Goal: Information Seeking & Learning: Learn about a topic

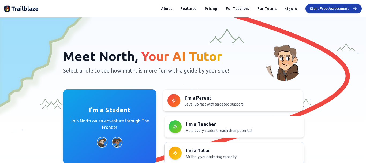
click at [208, 156] on p "Multiply your tutoring capacity" at bounding box center [243, 156] width 114 height 5
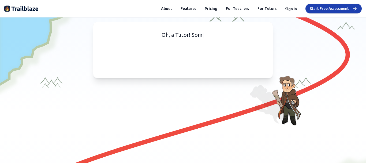
scroll to position [11, 0]
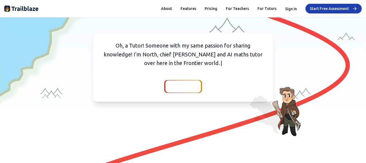
click at [178, 86] on span "Continue" at bounding box center [183, 87] width 21 height 8
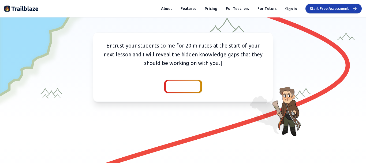
click at [194, 80] on button "Continue" at bounding box center [183, 86] width 38 height 13
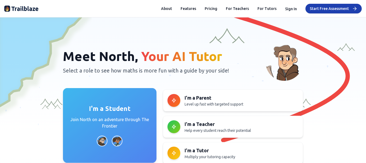
click at [104, 117] on p "Join North on an adventure through The Frontier" at bounding box center [109, 122] width 81 height 13
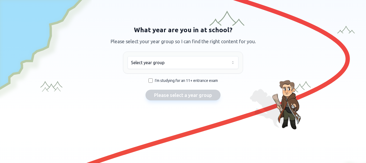
click at [148, 67] on html "We value your privacy We use cookies to enhance your browsing experience, serve…" at bounding box center [183, 81] width 366 height 163
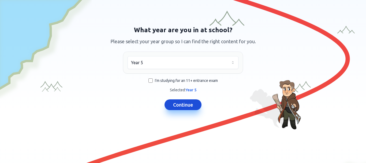
click at [179, 105] on button "Continue" at bounding box center [183, 104] width 37 height 11
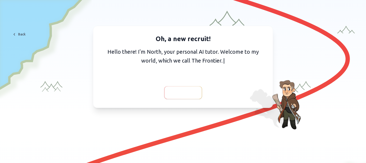
click at [181, 98] on div at bounding box center [183, 92] width 38 height 13
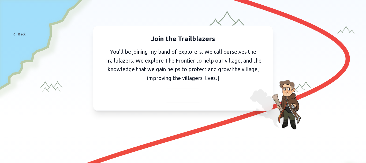
click at [173, 94] on span "Continue" at bounding box center [183, 95] width 21 height 8
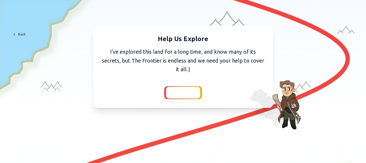
click at [173, 94] on span "Continue" at bounding box center [183, 93] width 21 height 8
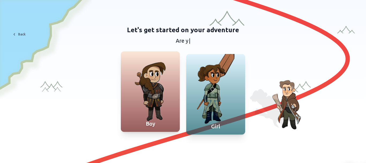
click at [146, 94] on div at bounding box center [150, 91] width 59 height 80
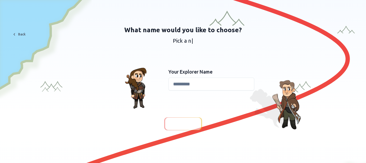
click at [209, 86] on input at bounding box center [212, 83] width 86 height 13
type input "******"
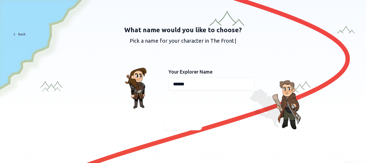
click at [183, 118] on div at bounding box center [183, 123] width 38 height 13
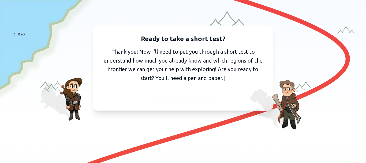
click at [184, 105] on div "Ready to take a short test? Thank you! Now I'll need to put you through a short…" at bounding box center [183, 68] width 180 height 85
click at [184, 104] on div "Ready to take a short test? Thank you! Now I'll need to put you through a short…" at bounding box center [183, 68] width 180 height 85
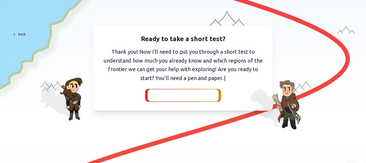
click at [181, 100] on div at bounding box center [182, 95] width 71 height 12
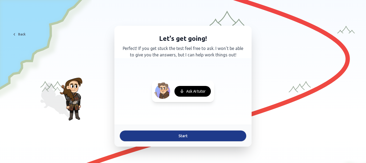
click at [188, 134] on button "Start" at bounding box center [183, 135] width 126 height 11
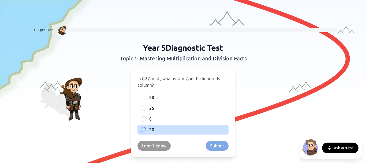
click at [141, 127] on div at bounding box center [143, 129] width 5 height 5
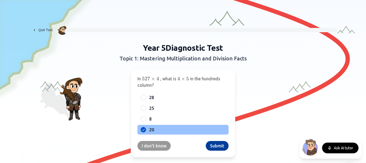
click at [221, 147] on button "Submit" at bounding box center [217, 146] width 23 height 10
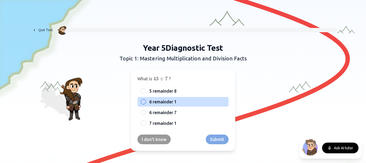
click at [144, 98] on div "6 remainder 1" at bounding box center [182, 102] width 91 height 10
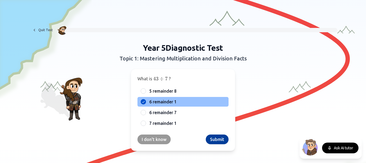
click at [214, 137] on button "Submit" at bounding box center [217, 139] width 23 height 10
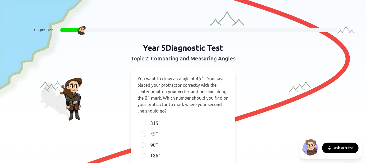
click at [214, 137] on label "45 ° 45° 45°" at bounding box center [187, 134] width 76 height 6
click at [146, 136] on button "45 ° 45° 45°" at bounding box center [143, 134] width 4 height 4
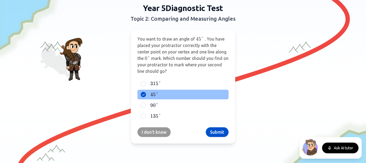
scroll to position [40, 0]
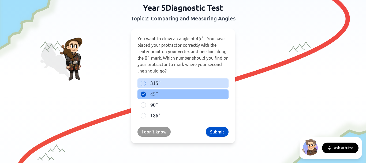
click at [162, 81] on label "315 ° 315° 315°" at bounding box center [187, 83] width 76 height 6
click at [146, 81] on button "315 ° 315° 315°" at bounding box center [143, 83] width 4 height 4
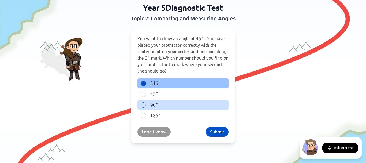
click at [142, 102] on div at bounding box center [143, 104] width 5 height 5
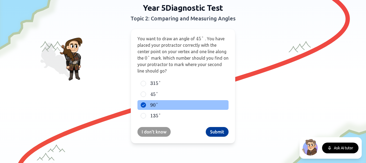
click at [218, 133] on button "Submit" at bounding box center [217, 132] width 23 height 10
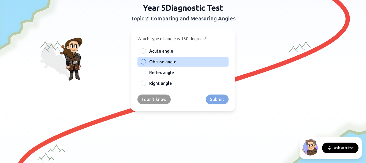
click at [142, 60] on div at bounding box center [143, 61] width 5 height 5
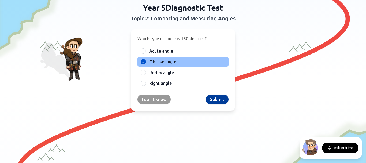
click at [218, 99] on button "Submit" at bounding box center [217, 99] width 23 height 10
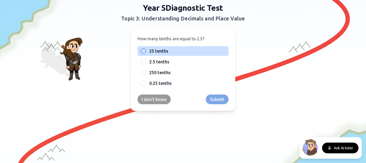
click at [169, 49] on label "25 tenths" at bounding box center [187, 51] width 76 height 6
click at [146, 49] on button "25 tenths" at bounding box center [143, 51] width 4 height 4
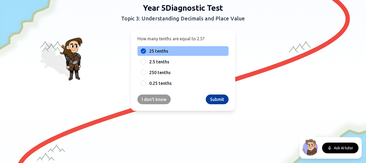
click at [216, 98] on button "Submit" at bounding box center [217, 99] width 23 height 10
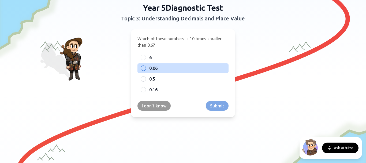
click at [163, 67] on label "0.06" at bounding box center [187, 68] width 76 height 6
click at [146, 67] on button "0.06" at bounding box center [143, 68] width 4 height 4
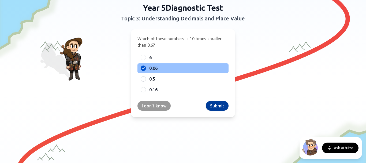
click at [217, 105] on button "Submit" at bounding box center [217, 106] width 23 height 10
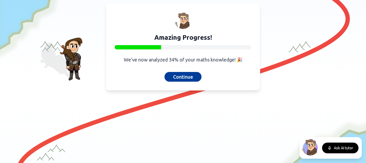
click at [187, 75] on button "Continue" at bounding box center [183, 77] width 37 height 10
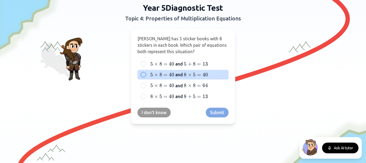
click at [198, 74] on span "=" at bounding box center [199, 75] width 4 height 6
click at [146, 74] on button "5 × 8 = 40 5 \times 8 = 40 5 × 8 = 40 and 8 × 5 = 40 8 \times 5 = 40 8 × 5 = 40" at bounding box center [143, 74] width 4 height 4
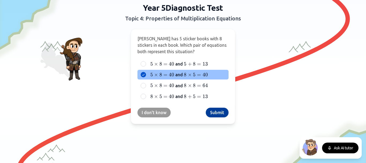
click at [213, 107] on button "Submit" at bounding box center [217, 112] width 23 height 10
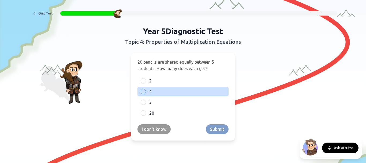
scroll to position [0, 0]
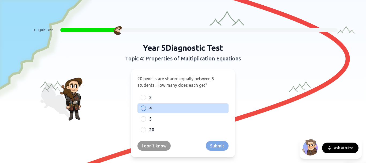
click at [144, 106] on div "4" at bounding box center [182, 108] width 91 height 10
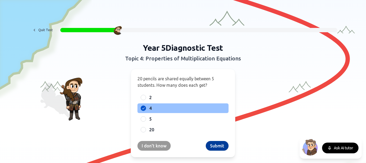
click at [216, 145] on button "Submit" at bounding box center [217, 146] width 23 height 10
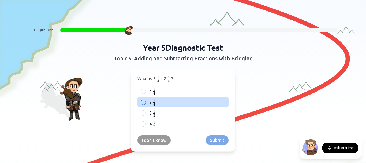
click at [140, 99] on div "3 1 4 {1 \over 4} 4 1 ​" at bounding box center [182, 102] width 91 height 10
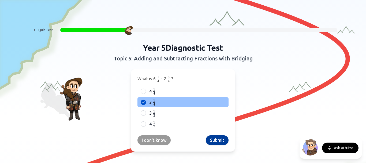
click at [218, 140] on button "Submit" at bounding box center [217, 140] width 23 height 10
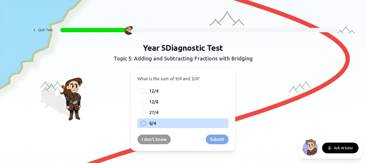
click at [163, 119] on div "6/4" at bounding box center [182, 123] width 91 height 10
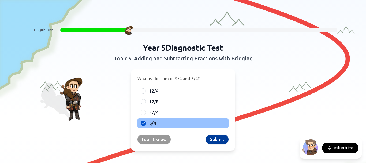
click at [216, 139] on button "Submit" at bounding box center [217, 139] width 23 height 10
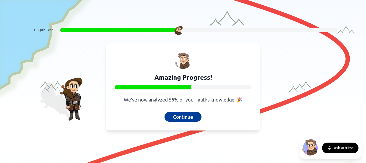
click at [189, 113] on button "Continue" at bounding box center [183, 117] width 37 height 10
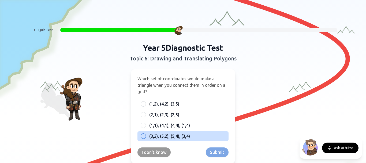
click at [155, 136] on span "(3,2), (5,2), (5,4), (3,4)" at bounding box center [169, 136] width 41 height 6
click at [146, 136] on button "(3,2), (5,2), (5,4), (3,4)" at bounding box center [143, 136] width 4 height 4
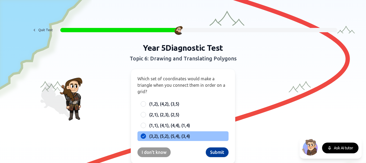
click at [218, 150] on button "Submit" at bounding box center [217, 152] width 23 height 10
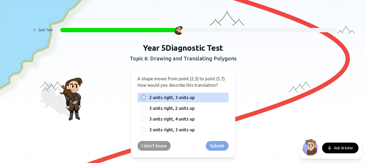
click at [179, 96] on span "2 units right, 3 units up" at bounding box center [172, 97] width 46 height 6
click at [146, 96] on button "2 units right, 3 units up" at bounding box center [143, 97] width 4 height 4
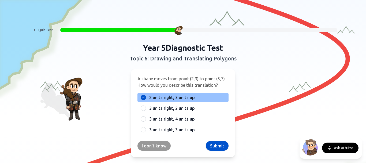
click at [213, 140] on div "A shape moves from point (2,3) to point (5,7). How would you describe this tran…" at bounding box center [183, 113] width 105 height 88
click at [217, 141] on button "Submit" at bounding box center [217, 146] width 23 height 10
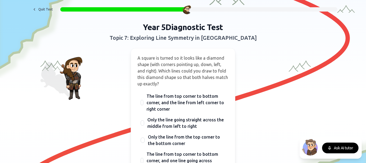
scroll to position [21, 0]
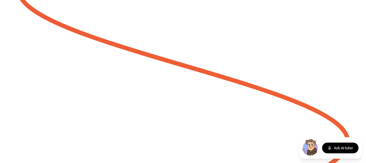
drag, startPoint x: 163, startPoint y: 127, endPoint x: 181, endPoint y: 111, distance: 23.5
click at [181, 111] on div "Quit Test Year 5 Diagnostic Test Topic 7: Exploring Line Symmetry in Shapes A s…" at bounding box center [183, 81] width 366 height 163
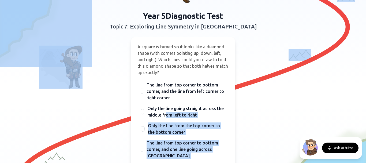
scroll to position [21, 0]
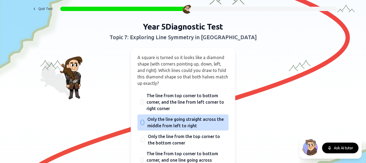
click at [183, 121] on span "Only the line going straight across the middle from left to right" at bounding box center [186, 122] width 78 height 13
click at [145, 121] on button "Only the line going straight across the middle from left to right" at bounding box center [142, 122] width 4 height 4
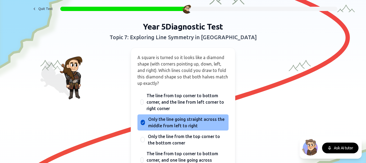
type button "B"
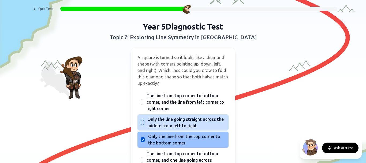
type button "C"
type button "D"
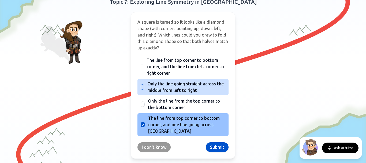
scroll to position [61, 0]
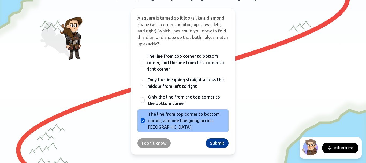
click at [217, 143] on button "Submit" at bounding box center [217, 143] width 23 height 10
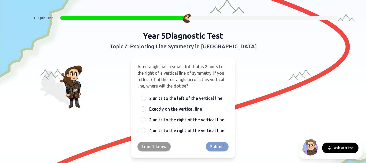
scroll to position [12, 0]
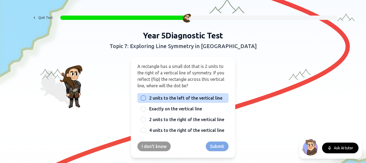
click at [201, 99] on span "2 units to the left of the vertical line" at bounding box center [185, 98] width 73 height 6
click at [146, 99] on button "2 units to the left of the vertical line" at bounding box center [143, 98] width 4 height 4
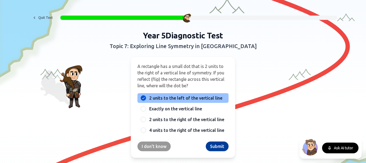
click at [214, 147] on button "Submit" at bounding box center [217, 146] width 23 height 10
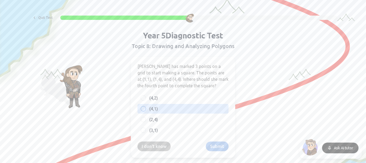
click at [201, 111] on label "(4,1)" at bounding box center [187, 108] width 76 height 6
click at [146, 111] on button "(4,1)" at bounding box center [143, 108] width 4 height 4
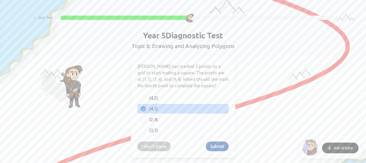
click at [215, 145] on button "Submit" at bounding box center [217, 146] width 23 height 10
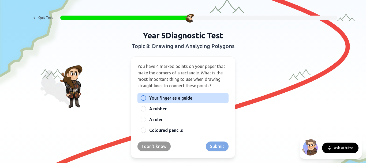
click at [171, 98] on span "Your finger as a guide" at bounding box center [170, 98] width 43 height 6
click at [146, 98] on button "Your finger as a guide" at bounding box center [143, 98] width 4 height 4
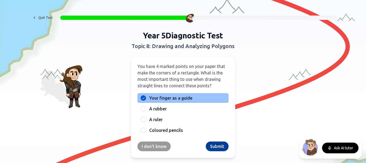
click at [219, 150] on button "Submit" at bounding box center [217, 146] width 23 height 10
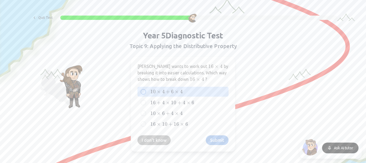
click at [150, 91] on span "10" at bounding box center [152, 91] width 5 height 6
click at [146, 91] on button "10 × 4 + 6 × 4 10 \times 4 + 6 \times 4 10 × 4 + 6 × 4" at bounding box center [143, 92] width 4 height 4
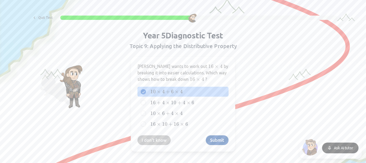
click at [211, 140] on button "Submit" at bounding box center [217, 140] width 23 height 10
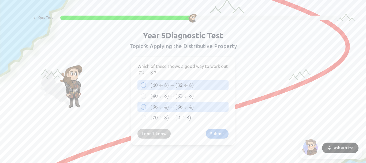
click at [164, 108] on span "4" at bounding box center [165, 107] width 3 height 6
click at [146, 108] on button "( 36 ÷ 4 ) + ( 36 ÷ 4 ) (36 \div 4) + (36 \div 4) ( 36 ÷ 4 ) + ( 36 ÷ 4 )" at bounding box center [143, 107] width 4 height 4
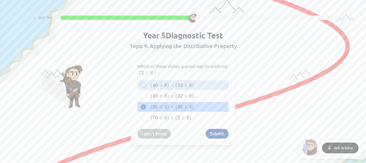
click at [208, 134] on button "Submit" at bounding box center [217, 134] width 23 height 10
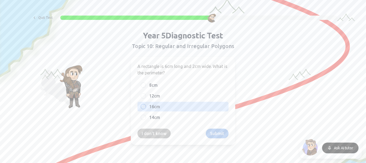
click at [160, 104] on label "16cm" at bounding box center [187, 106] width 76 height 6
click at [146, 104] on button "16cm" at bounding box center [143, 106] width 4 height 4
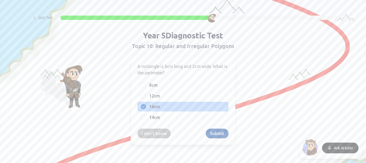
click at [215, 132] on button "Submit" at bounding box center [217, 133] width 23 height 10
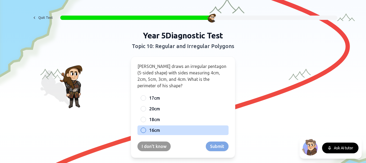
click at [161, 129] on label "16cm" at bounding box center [187, 130] width 76 height 6
click at [146, 129] on button "16cm" at bounding box center [143, 130] width 4 height 4
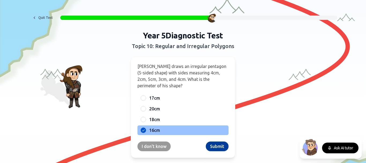
click at [212, 147] on button "Submit" at bounding box center [217, 146] width 23 height 10
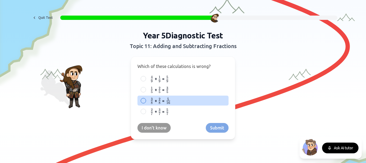
click at [162, 100] on span "=" at bounding box center [163, 100] width 2 height 6
click at [146, 100] on button "3 8 {3 \over 8} 8 3 ​ + 2 8 {2 \over 8} 8 2 ​ = 5 16 {5 \over 16} 16 5 ​" at bounding box center [143, 100] width 4 height 4
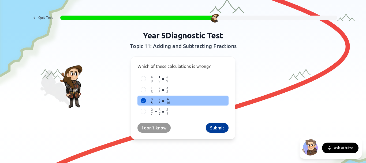
click at [218, 127] on button "Submit" at bounding box center [217, 128] width 23 height 10
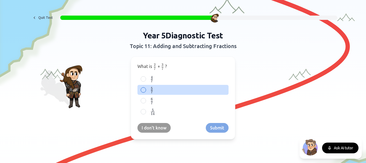
click at [152, 87] on label "5 7 {5 \over 7} 7 5 ​" at bounding box center [187, 89] width 76 height 7
click at [146, 88] on button "5 7 {5 \over 7} 7 5 ​" at bounding box center [143, 90] width 4 height 4
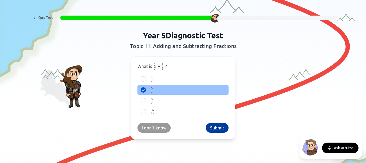
click at [210, 124] on button "Submit" at bounding box center [217, 128] width 23 height 10
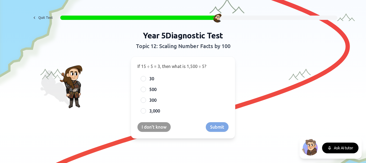
click at [160, 95] on div "30 500 300 3,000" at bounding box center [182, 95] width 91 height 42
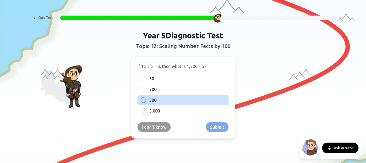
click at [162, 99] on label "300" at bounding box center [187, 100] width 76 height 6
click at [146, 99] on button "300" at bounding box center [143, 100] width 4 height 4
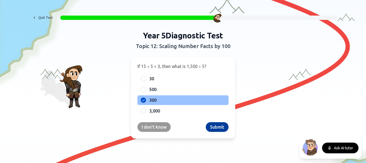
click at [219, 127] on button "Submit" at bounding box center [217, 127] width 23 height 10
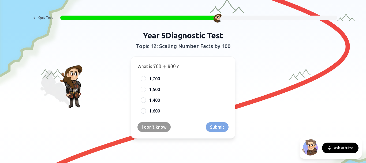
click at [169, 105] on div "1,700 1,500 1,400 1,600" at bounding box center [182, 95] width 91 height 42
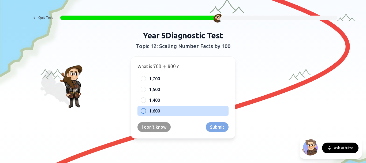
click at [173, 113] on label "1,600" at bounding box center [187, 110] width 76 height 6
click at [146, 113] on button "1,600" at bounding box center [143, 111] width 4 height 4
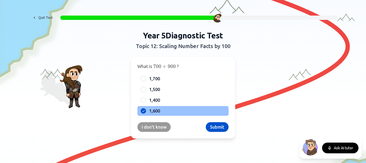
click at [199, 121] on div "What is 700 + 900 700 + 900 700 + 900 ? 1,700 1,500 1,400 1,600 I don't know Su…" at bounding box center [183, 97] width 105 height 82
click at [208, 129] on button "Submit" at bounding box center [217, 127] width 23 height 10
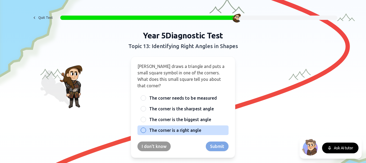
click at [188, 127] on span "The corner is a right angle" at bounding box center [175, 130] width 52 height 6
click at [146, 128] on button "The corner is a right angle" at bounding box center [143, 130] width 4 height 4
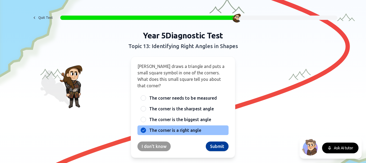
click at [206, 141] on button "Submit" at bounding box center [217, 146] width 23 height 10
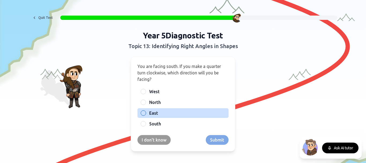
click at [178, 115] on label "East" at bounding box center [187, 113] width 76 height 6
click at [146, 115] on button "East" at bounding box center [143, 113] width 4 height 4
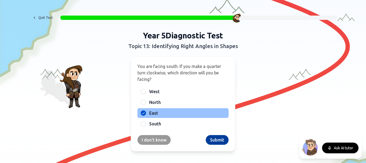
click at [208, 140] on button "Submit" at bounding box center [217, 140] width 23 height 10
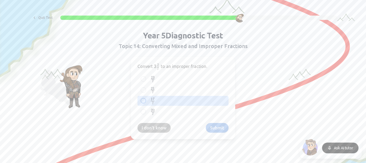
click at [197, 99] on label "17 7 \frac{17}{7} 7 17 ​" at bounding box center [187, 100] width 76 height 7
click at [146, 99] on button "17 7 \frac{17}{7} 7 17 ​" at bounding box center [143, 100] width 4 height 4
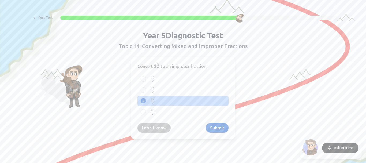
click at [211, 122] on div "Convert 3 2 7 3\frac{2}{7} 3 7 2 ​ to an improper fraction. 23 7 \frac{23}{7} 7…" at bounding box center [183, 97] width 105 height 83
click at [212, 128] on button "Submit" at bounding box center [217, 128] width 23 height 10
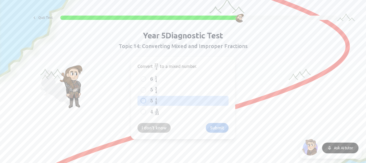
click at [181, 98] on label "5    4 3 5\;{4 \over 3} 5 3 4 ​" at bounding box center [187, 100] width 76 height 7
click at [146, 98] on button "5    4 3 5\;{4 \over 3} 5 3 4 ​" at bounding box center [143, 100] width 4 height 4
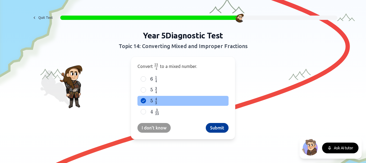
click at [210, 130] on button "Submit" at bounding box center [217, 128] width 23 height 10
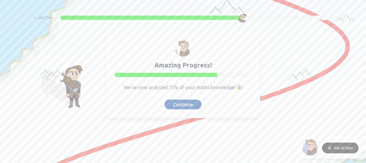
click at [180, 103] on button "Continue" at bounding box center [183, 104] width 37 height 10
